Goal: Transaction & Acquisition: Book appointment/travel/reservation

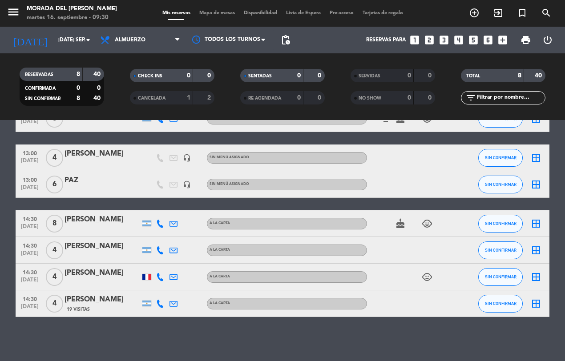
scroll to position [27, 0]
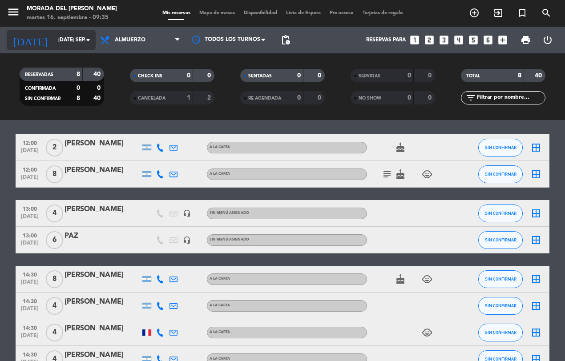
click at [72, 36] on input "[DATE] sep." at bounding box center [89, 39] width 70 height 15
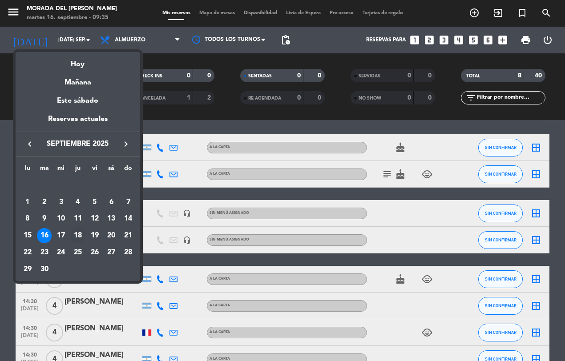
click at [79, 232] on div "18" at bounding box center [77, 235] width 15 height 15
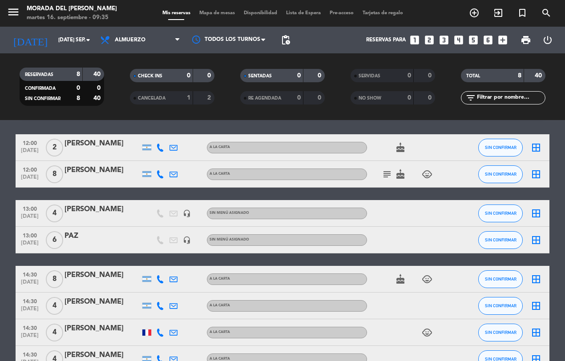
type input "[DEMOGRAPHIC_DATA] [DATE]"
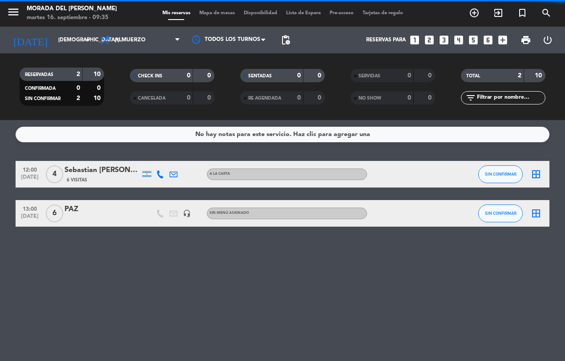
scroll to position [0, 0]
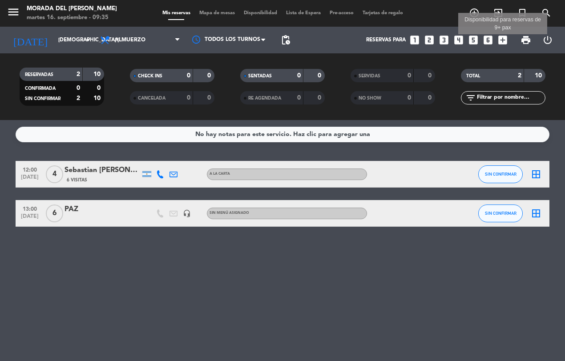
click at [500, 39] on icon "add_box" at bounding box center [503, 40] width 12 height 12
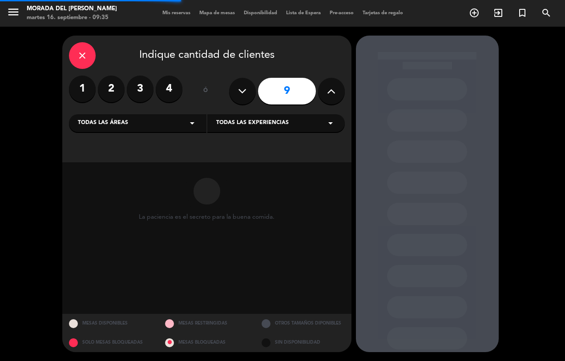
click at [337, 95] on button at bounding box center [331, 91] width 27 height 27
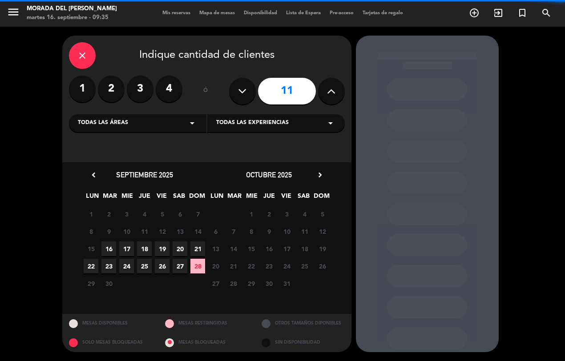
click at [337, 95] on button at bounding box center [331, 91] width 27 height 27
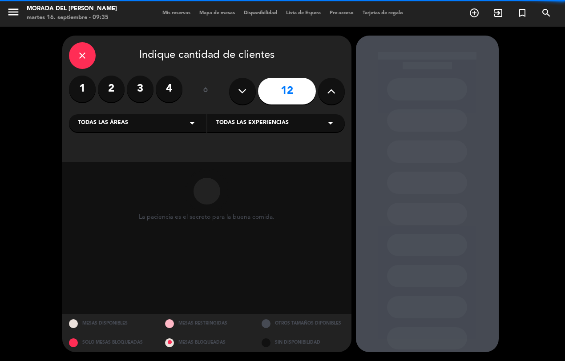
click at [337, 95] on button at bounding box center [331, 91] width 27 height 27
click at [336, 96] on button at bounding box center [331, 91] width 27 height 27
type input "14"
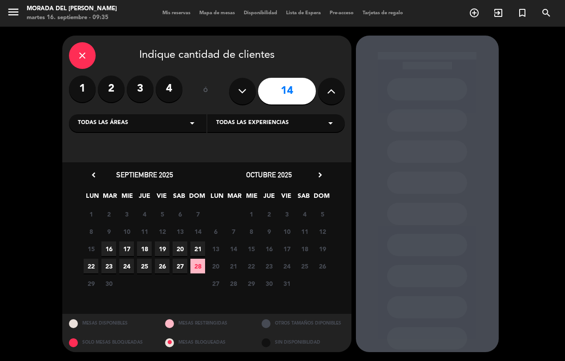
click at [150, 249] on span "18" at bounding box center [144, 249] width 15 height 15
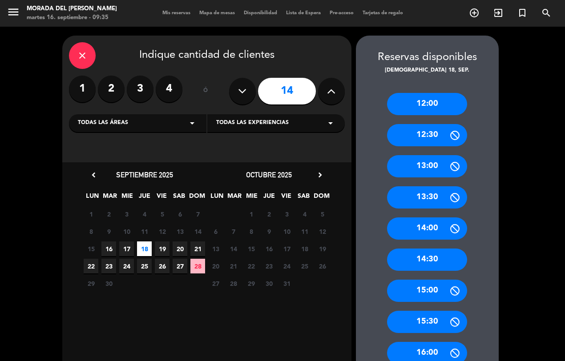
click at [416, 258] on div "14:30" at bounding box center [427, 260] width 80 height 22
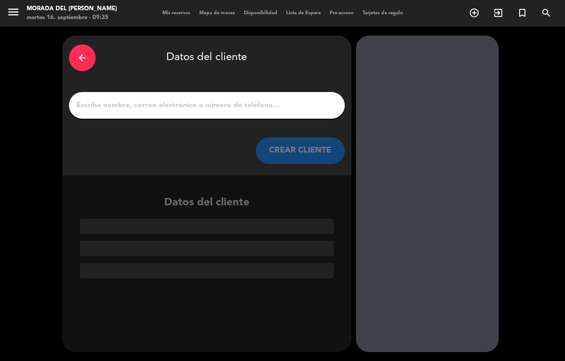
click at [194, 112] on div at bounding box center [207, 105] width 276 height 27
click at [201, 108] on input "1" at bounding box center [207, 105] width 263 height 12
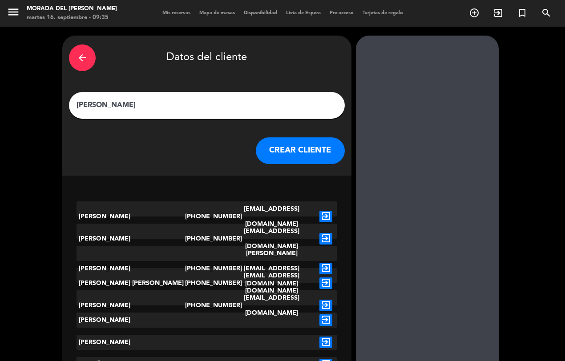
type input "[PERSON_NAME]"
click at [276, 148] on button "CREAR CLIENTE" at bounding box center [300, 150] width 89 height 27
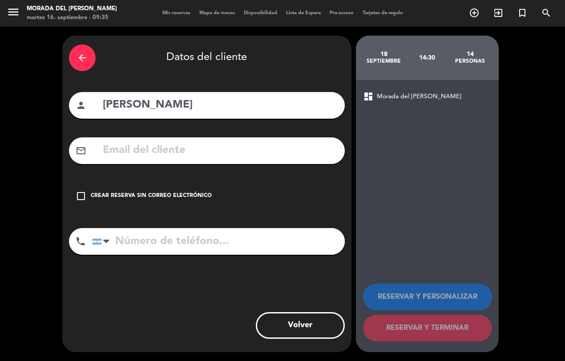
click at [109, 195] on div "Crear reserva sin correo electrónico" at bounding box center [151, 196] width 121 height 9
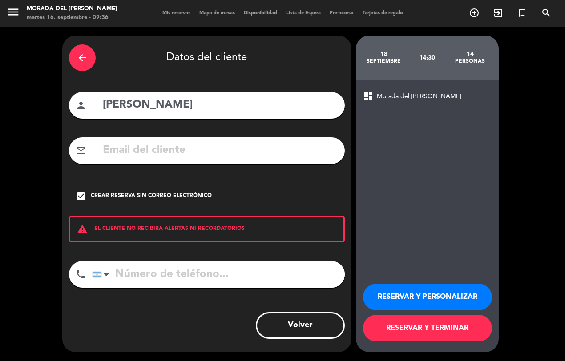
click at [403, 327] on button "RESERVAR Y TERMINAR" at bounding box center [427, 328] width 129 height 27
